Goal: Find specific page/section: Find specific page/section

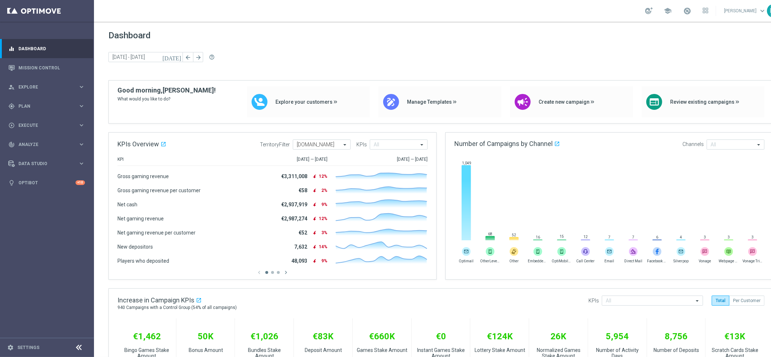
click at [237, 62] on div "[DATE] [DATE] - [DATE] arrow_back arrow_forward help_outline" at bounding box center [440, 57] width 665 height 11
